Goal: Task Accomplishment & Management: Complete application form

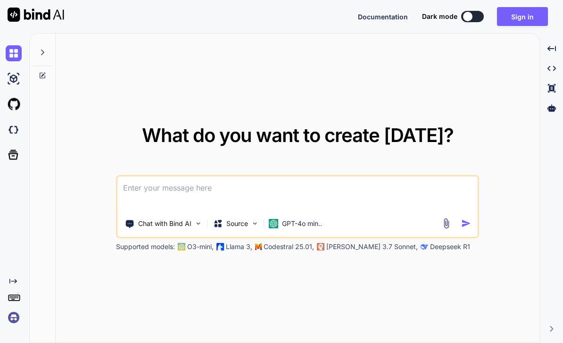
click at [534, 24] on button "Sign in" at bounding box center [522, 16] width 51 height 19
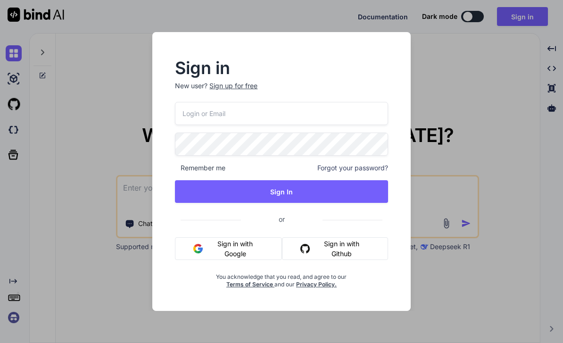
click at [219, 86] on div "Sign up for free" at bounding box center [233, 85] width 48 height 9
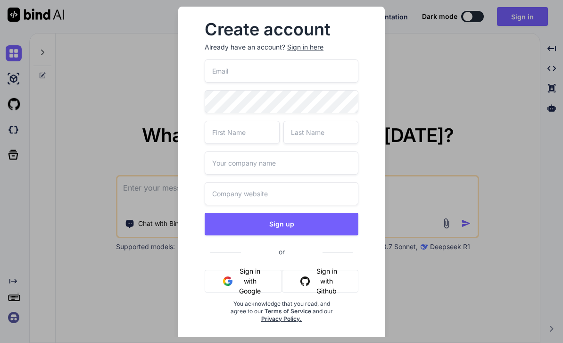
click at [217, 66] on input "email" at bounding box center [282, 70] width 154 height 23
type input "mochizukisawa2@gmail.com"
click at [228, 126] on input "text" at bounding box center [242, 132] width 75 height 23
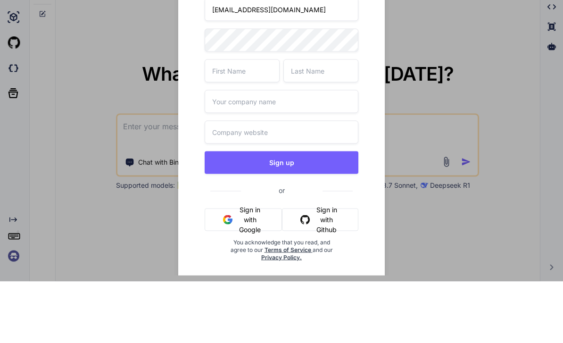
type input "あ"
type input "Akihiko"
click at [322, 121] on input "text" at bounding box center [320, 132] width 75 height 23
type input "T"
type input "Katagiri"
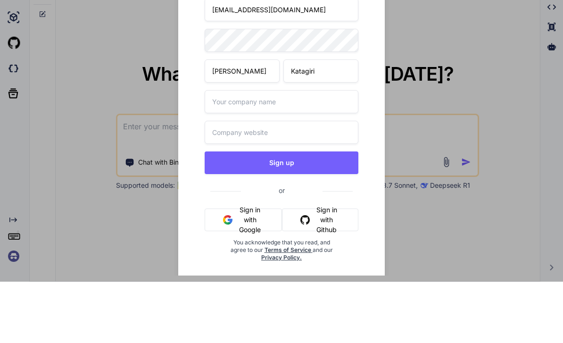
click at [281, 151] on input "text" at bounding box center [282, 162] width 154 height 23
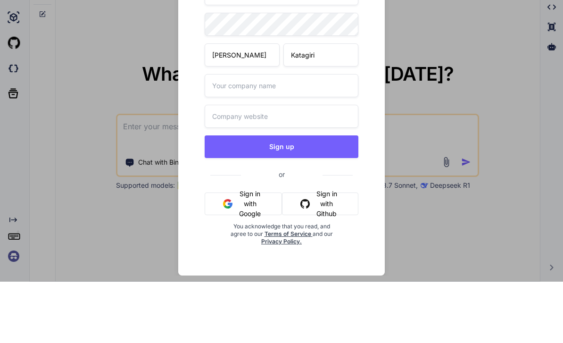
scroll to position [16, 0]
click at [352, 135] on div "mochizukisawa2@gmail.com Akihiko Katagiri Sign up or Sign in with Google Sign i…" at bounding box center [282, 186] width 154 height 286
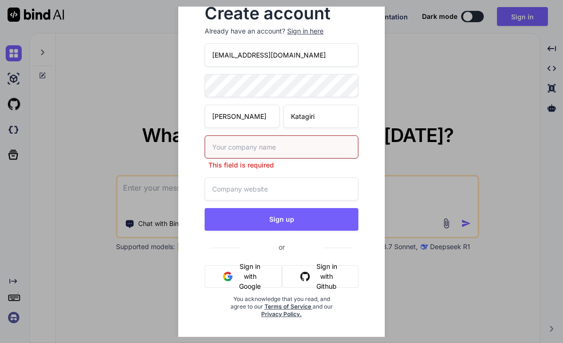
click at [329, 211] on button "Sign up" at bounding box center [282, 219] width 154 height 23
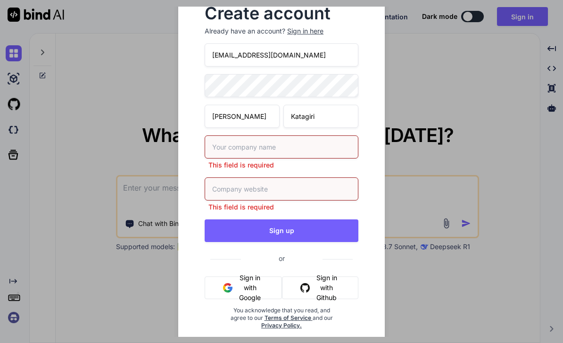
click at [344, 141] on input "text" at bounding box center [282, 146] width 154 height 23
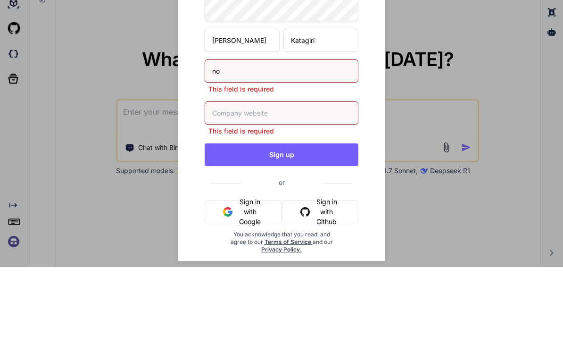
type input "no"
click at [324, 177] on input "text" at bounding box center [282, 188] width 154 height 23
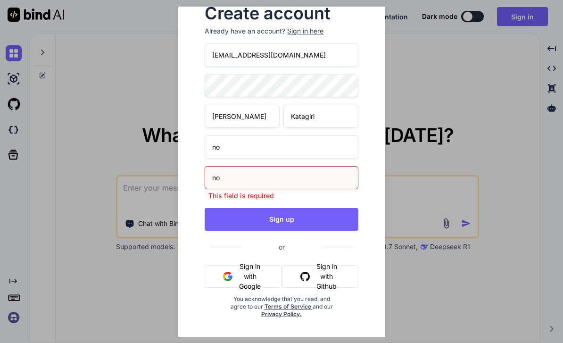
type input "no"
click at [336, 220] on div "mochizukisawa2@gmail.com Akihiko Katagiri no no This field is required Sign up …" at bounding box center [282, 191] width 154 height 297
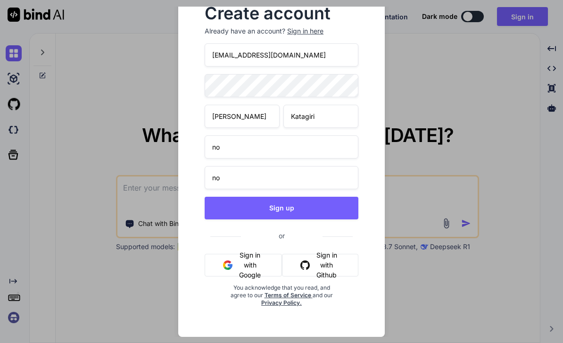
click at [338, 210] on button "Sign up" at bounding box center [282, 208] width 154 height 23
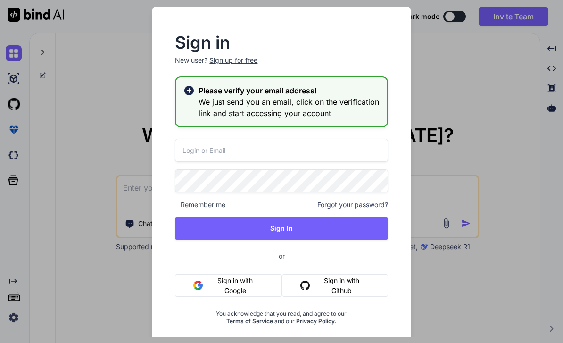
scroll to position [0, 0]
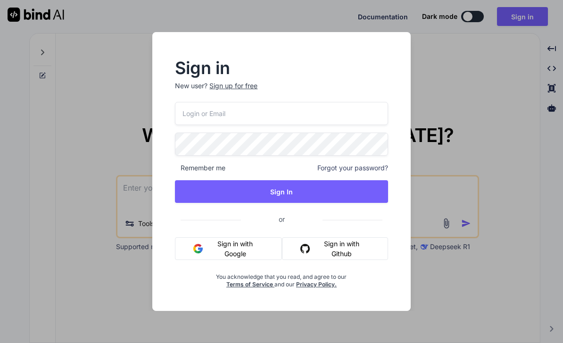
type textarea "x"
click at [193, 116] on input "email" at bounding box center [281, 113] width 213 height 23
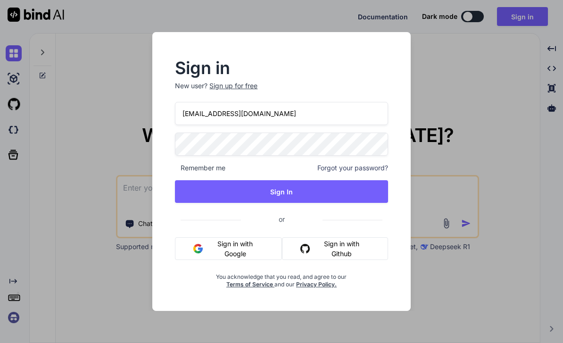
click at [234, 113] on input "mochizukisawa@gmail.com" at bounding box center [281, 113] width 213 height 23
type input "mochizukisawa2@gmail.com"
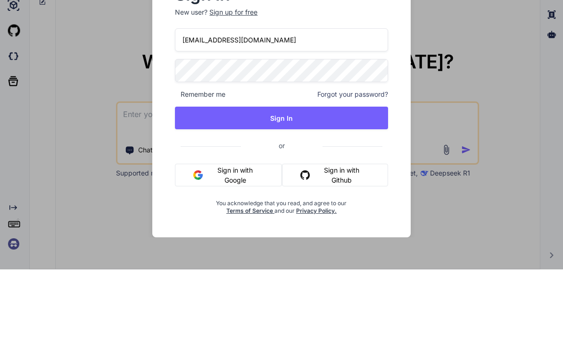
click at [365, 180] on button "Sign In" at bounding box center [281, 191] width 213 height 23
click at [206, 180] on button "Sign In" at bounding box center [281, 191] width 213 height 23
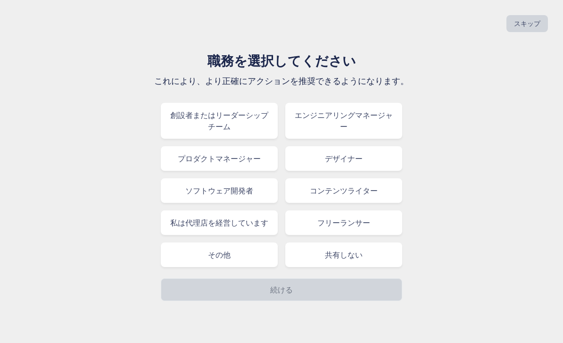
click at [266, 252] on div "その他" at bounding box center [219, 254] width 117 height 25
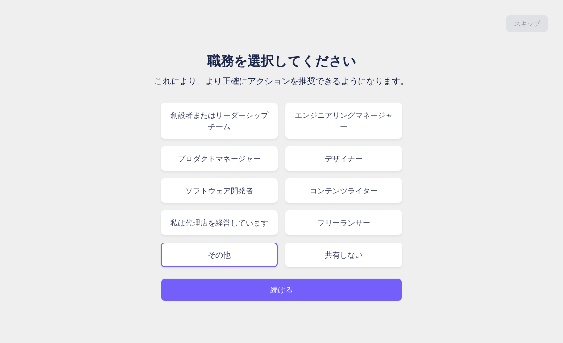
click at [297, 291] on button "続ける" at bounding box center [281, 289] width 241 height 23
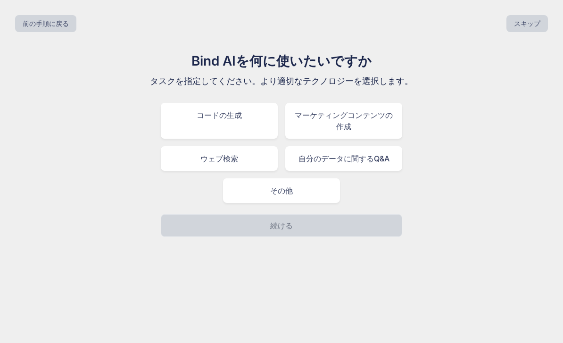
click at [323, 163] on div "自分のデータに関するQ&A" at bounding box center [343, 158] width 117 height 25
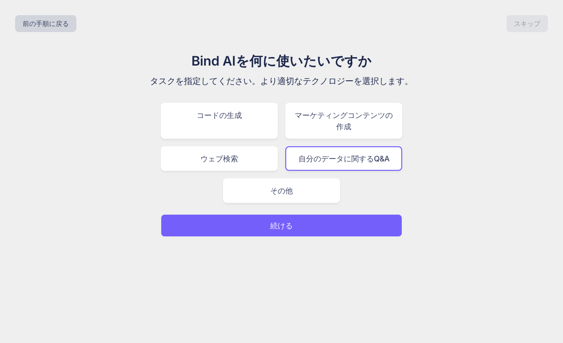
click at [267, 164] on div "ウェブ検索" at bounding box center [219, 158] width 117 height 25
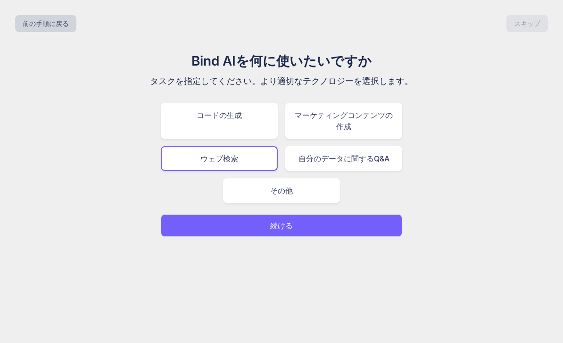
click at [334, 160] on div "自分のデータに関するQ&A" at bounding box center [343, 158] width 117 height 25
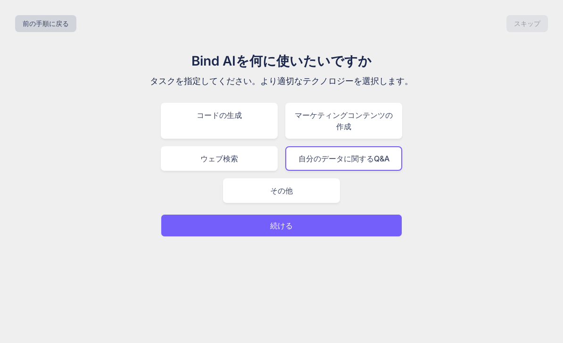
click at [347, 127] on div "マーケティングコンテンツの作成" at bounding box center [343, 121] width 117 height 36
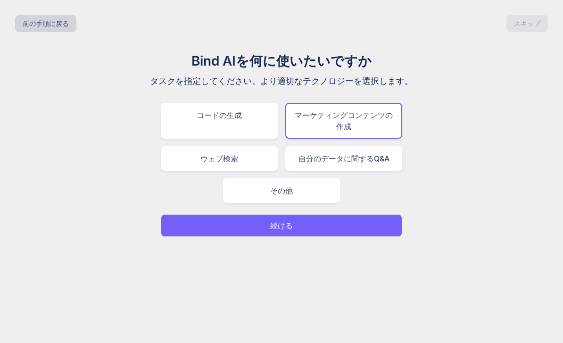
click at [310, 226] on button "続ける" at bounding box center [281, 225] width 241 height 23
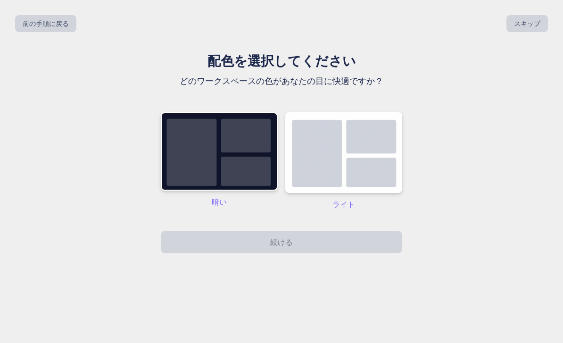
click at [254, 176] on img at bounding box center [219, 151] width 117 height 78
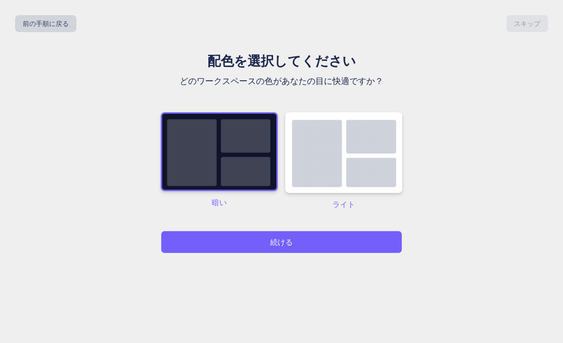
click at [299, 246] on button "続ける" at bounding box center [281, 242] width 241 height 23
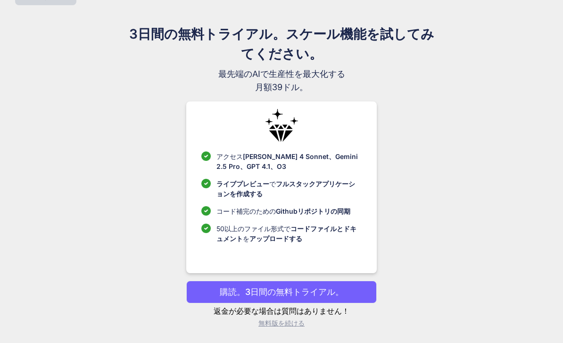
scroll to position [42, 0]
click at [292, 326] on p "無料版を続ける" at bounding box center [281, 322] width 190 height 9
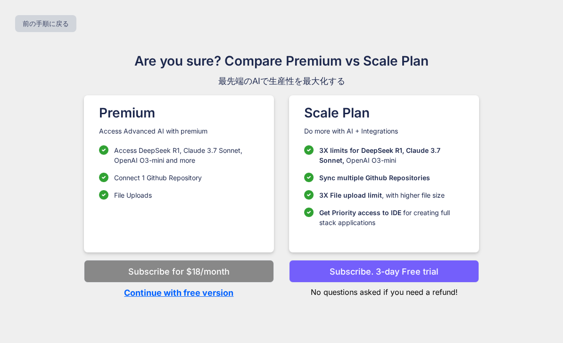
scroll to position [31, 0]
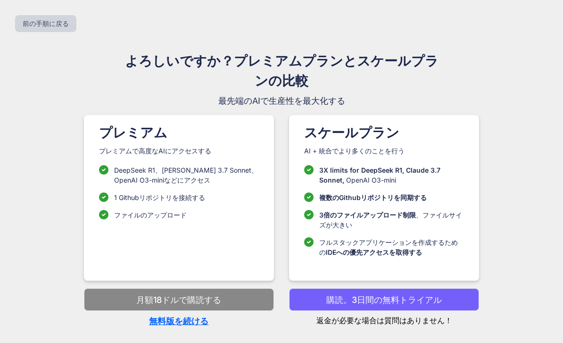
click at [202, 315] on p "無料版を続ける" at bounding box center [179, 321] width 190 height 13
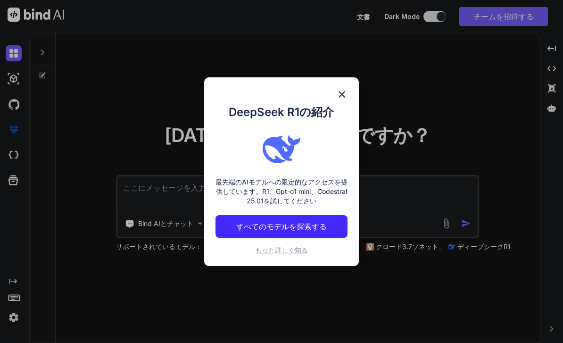
click at [347, 89] on img at bounding box center [341, 94] width 11 height 11
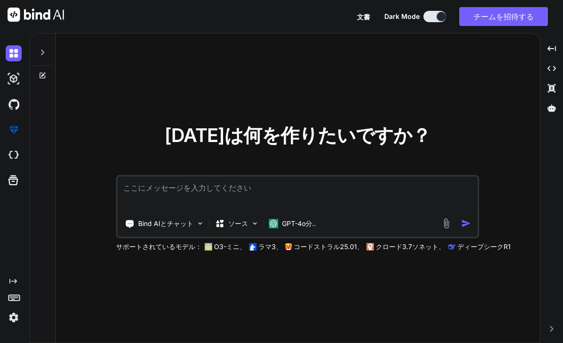
click at [453, 93] on div "今日は何を作りたいですか？ Bind AIとチャット ソース GPT-4o分.. サポートされているモデル： O3-ミニ、 ラマ3、 コードストラル25.01…" at bounding box center [298, 188] width 484 height 310
click at [440, 17] on div at bounding box center [441, 16] width 9 height 9
click at [438, 14] on div at bounding box center [441, 16] width 9 height 9
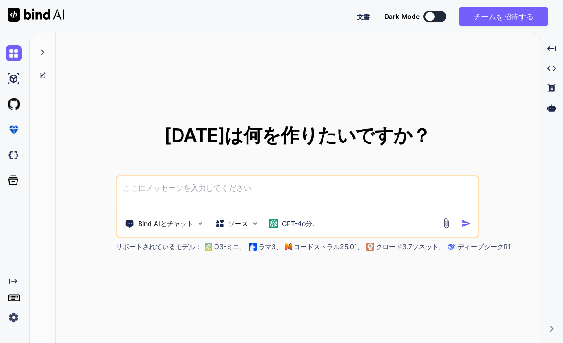
click at [432, 56] on div "今日は何を作りたいですか？ Bind AIとチャット ソース GPT-4o分.. サポートされているモデル： O3-ミニ、 ラマ3、 コードストラル25.01…" at bounding box center [298, 188] width 484 height 310
click at [434, 21] on button at bounding box center [435, 16] width 23 height 11
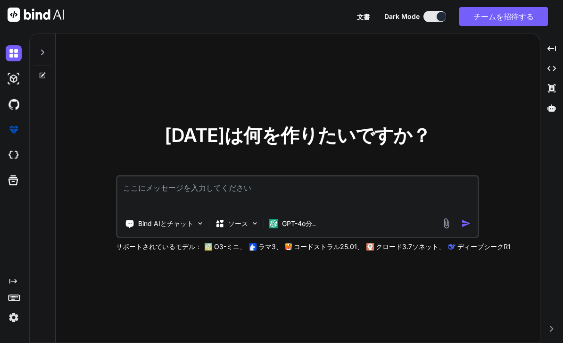
click at [364, 116] on div "今日は何を作りたいですか？ Bind AIとチャット ソース GPT-4o分.. サポートされているモデル： O3-ミニ、 ラマ3、 コードストラル25.01…" at bounding box center [298, 188] width 484 height 310
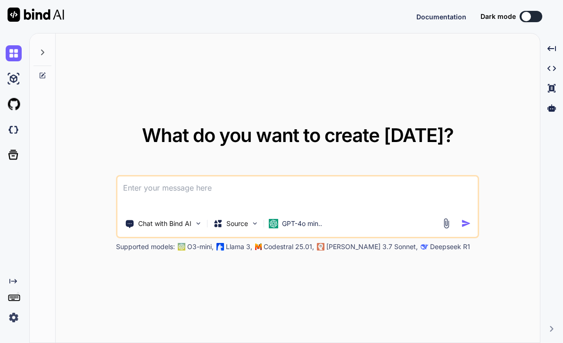
type textarea "x"
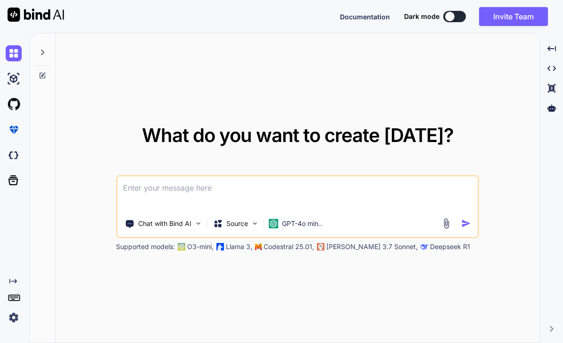
type textarea "x"
click at [13, 17] on img at bounding box center [36, 15] width 57 height 14
click at [22, 15] on img at bounding box center [36, 15] width 57 height 14
